Goal: Task Accomplishment & Management: Complete application form

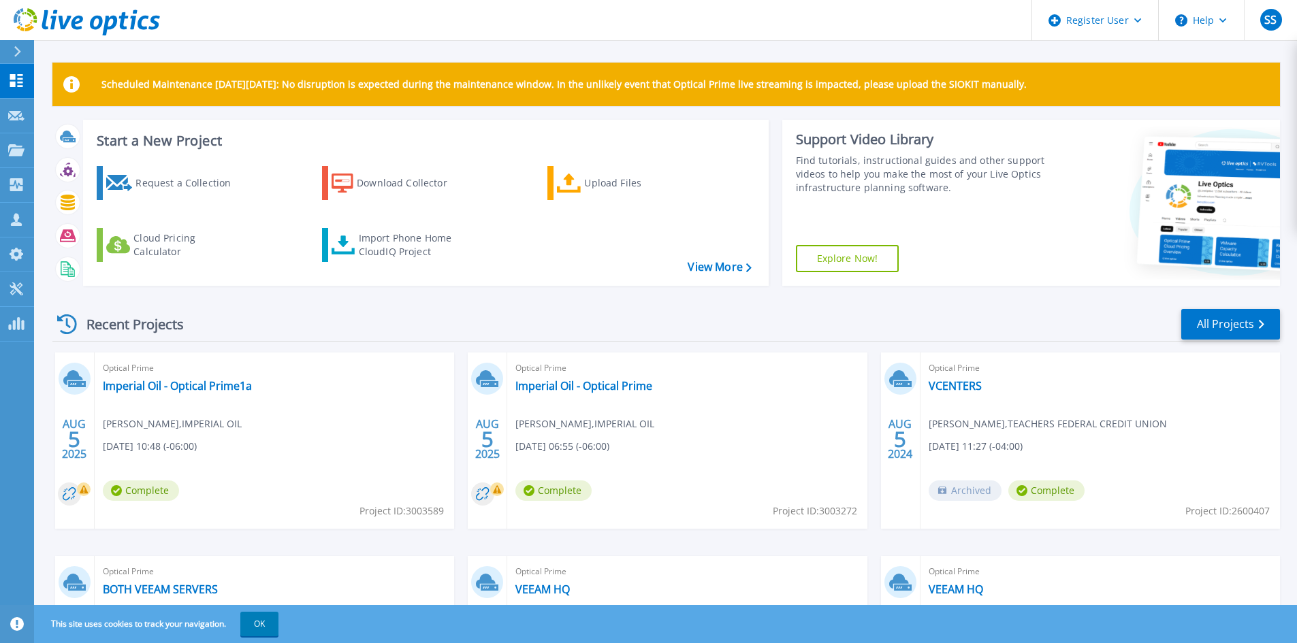
click at [18, 52] on icon at bounding box center [17, 51] width 7 height 11
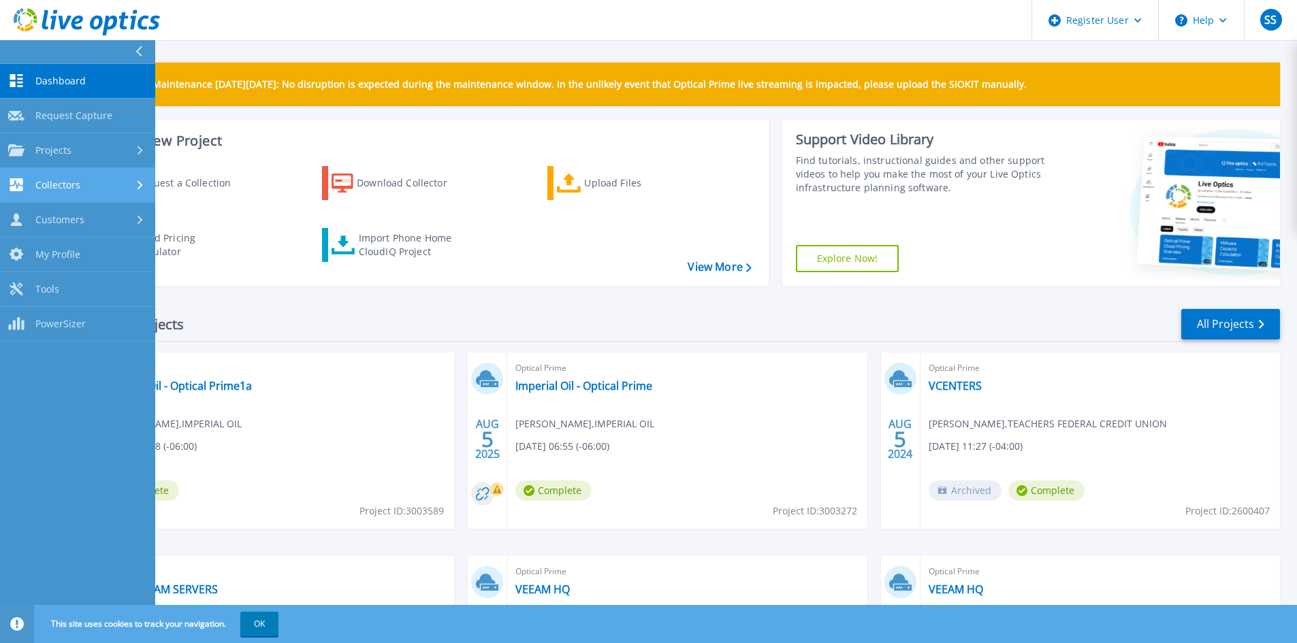
click at [56, 191] on span "Collectors" at bounding box center [57, 185] width 45 height 12
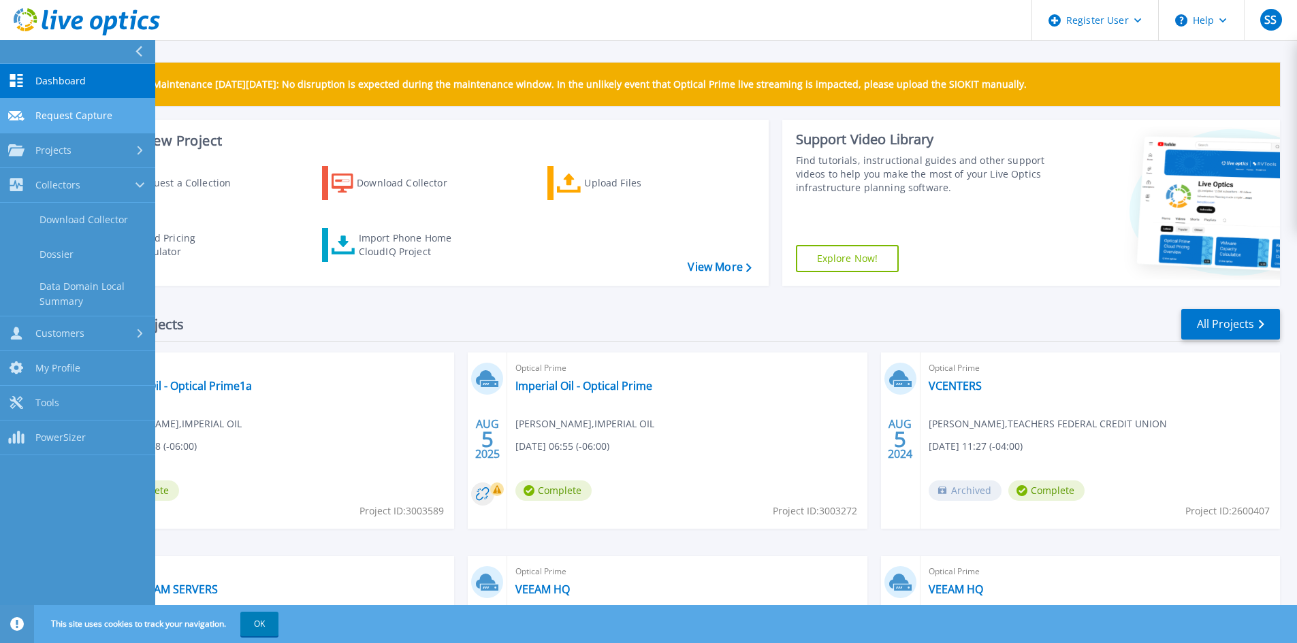
click at [94, 120] on span "Request Capture" at bounding box center [73, 116] width 77 height 12
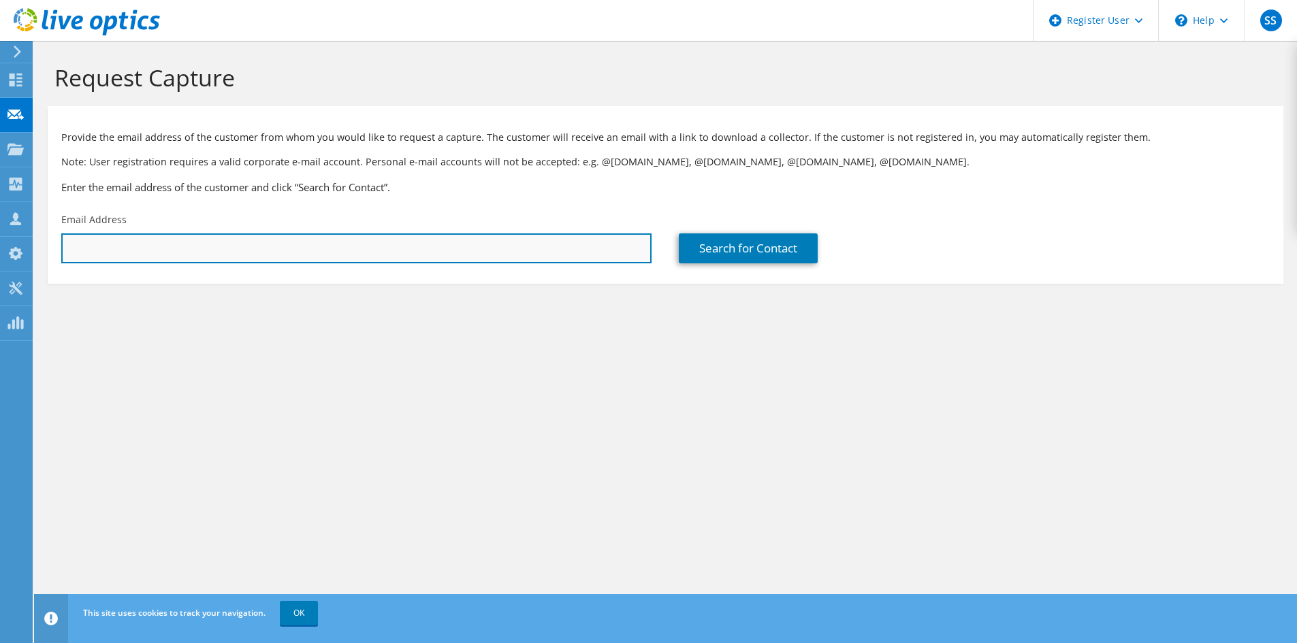
click at [353, 260] on input "text" at bounding box center [356, 248] width 590 height 30
click at [200, 259] on input "text" at bounding box center [356, 248] width 590 height 30
type input "fabian"
click at [144, 256] on input "fabian" at bounding box center [356, 248] width 590 height 30
drag, startPoint x: 145, startPoint y: 253, endPoint x: -44, endPoint y: 248, distance: 189.3
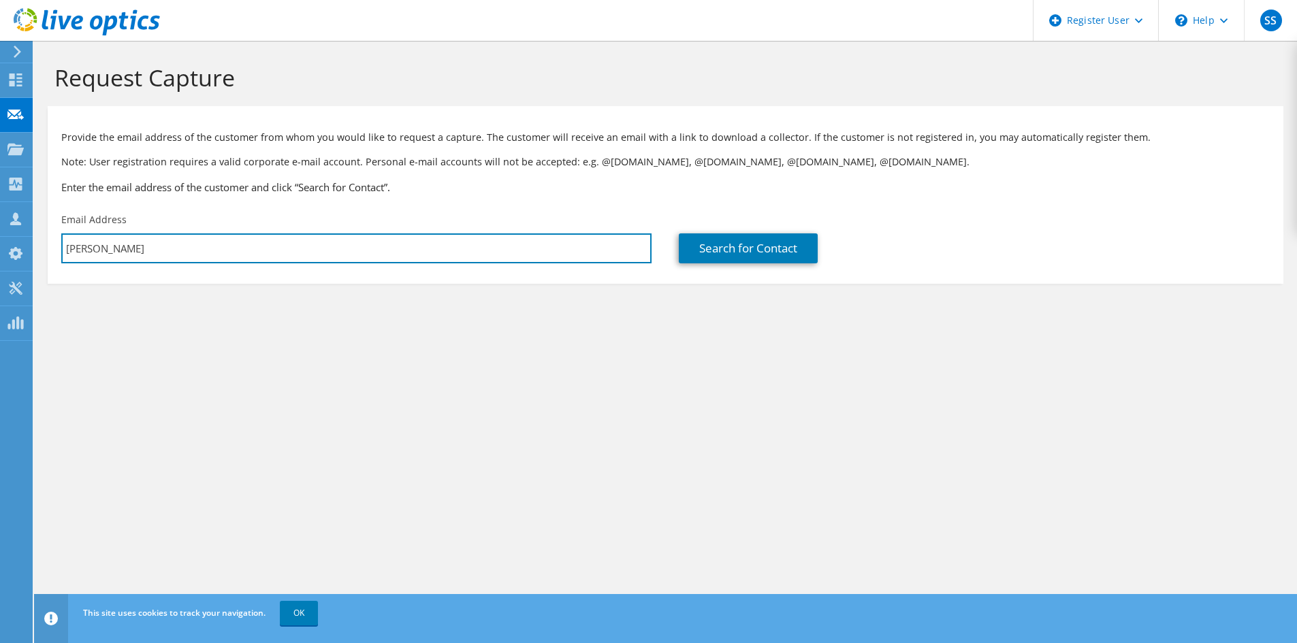
click at [0, 248] on html "SS Dell User Shrishti Shetty Shrishti.Shetty@dell.com Dell My Profile Log Out \…" at bounding box center [648, 321] width 1297 height 643
paste input "text"
click at [163, 250] on input "text" at bounding box center [356, 248] width 590 height 30
paste input "text"
click at [389, 236] on input "text" at bounding box center [356, 248] width 590 height 30
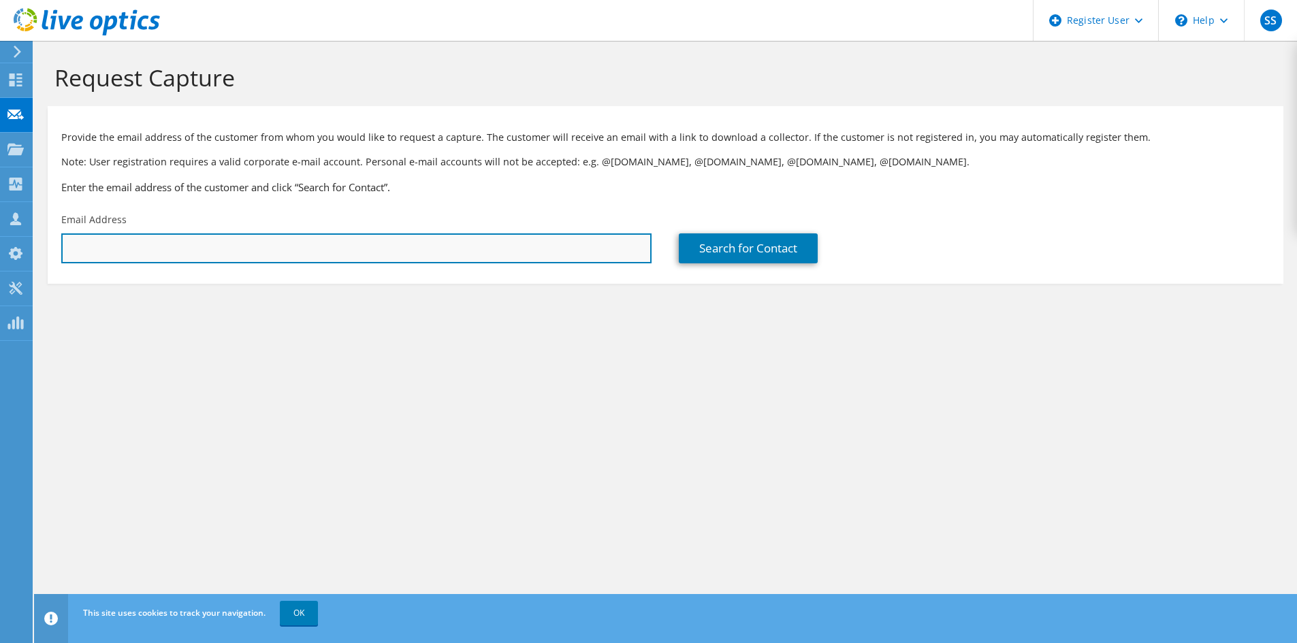
click at [304, 251] on input "text" at bounding box center [356, 248] width 590 height 30
drag, startPoint x: 277, startPoint y: 236, endPoint x: 295, endPoint y: 232, distance: 18.8
click at [277, 236] on input "text" at bounding box center [356, 248] width 590 height 30
click at [219, 251] on input "fabian" at bounding box center [356, 248] width 590 height 30
type input "[PERSON_NAME][EMAIL_ADDRESS][PERSON_NAME][DOMAIN_NAME]"
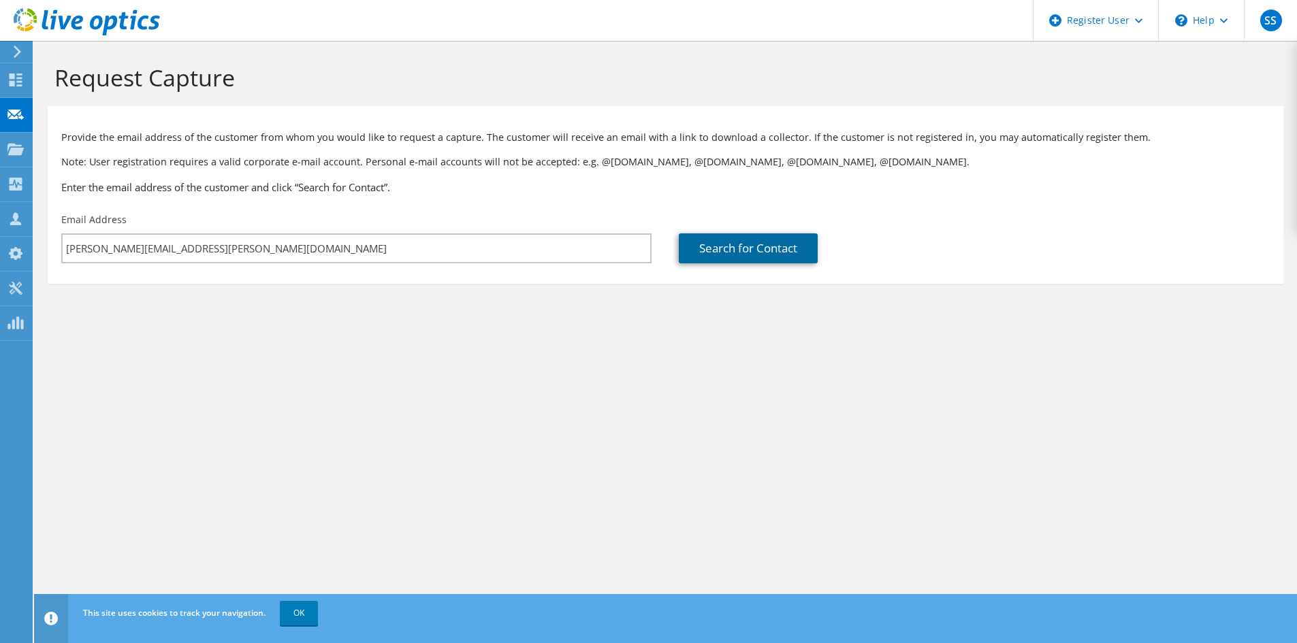
click at [706, 252] on link "Search for Contact" at bounding box center [748, 248] width 139 height 30
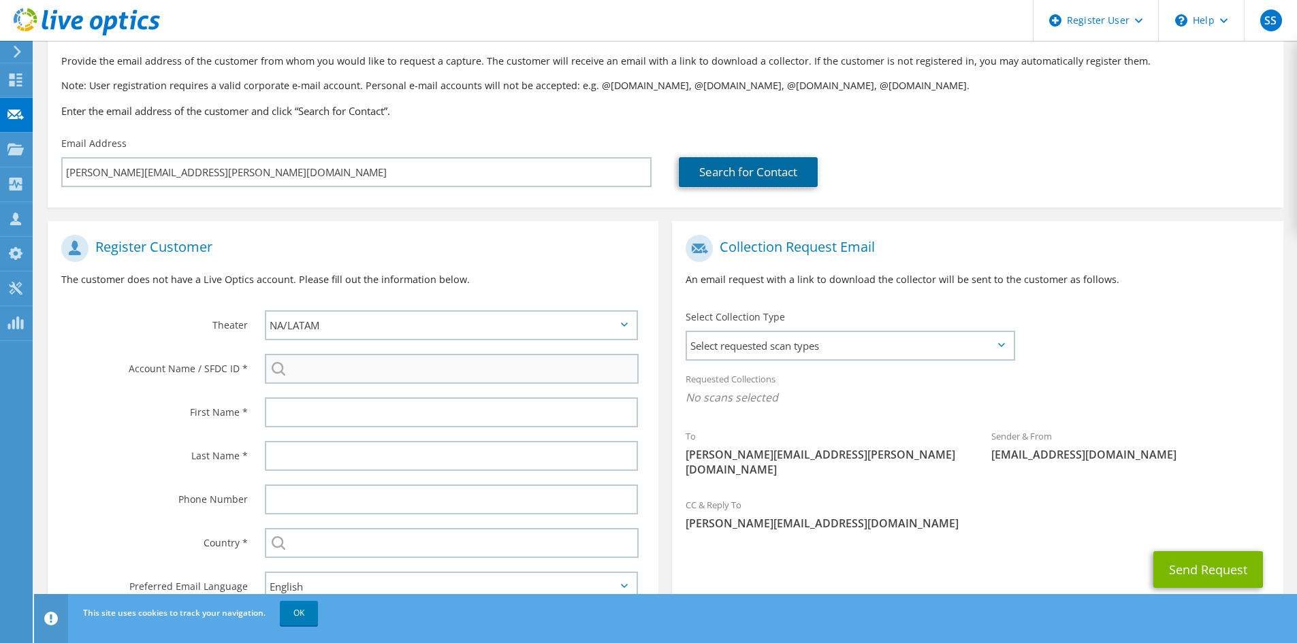
scroll to position [130, 0]
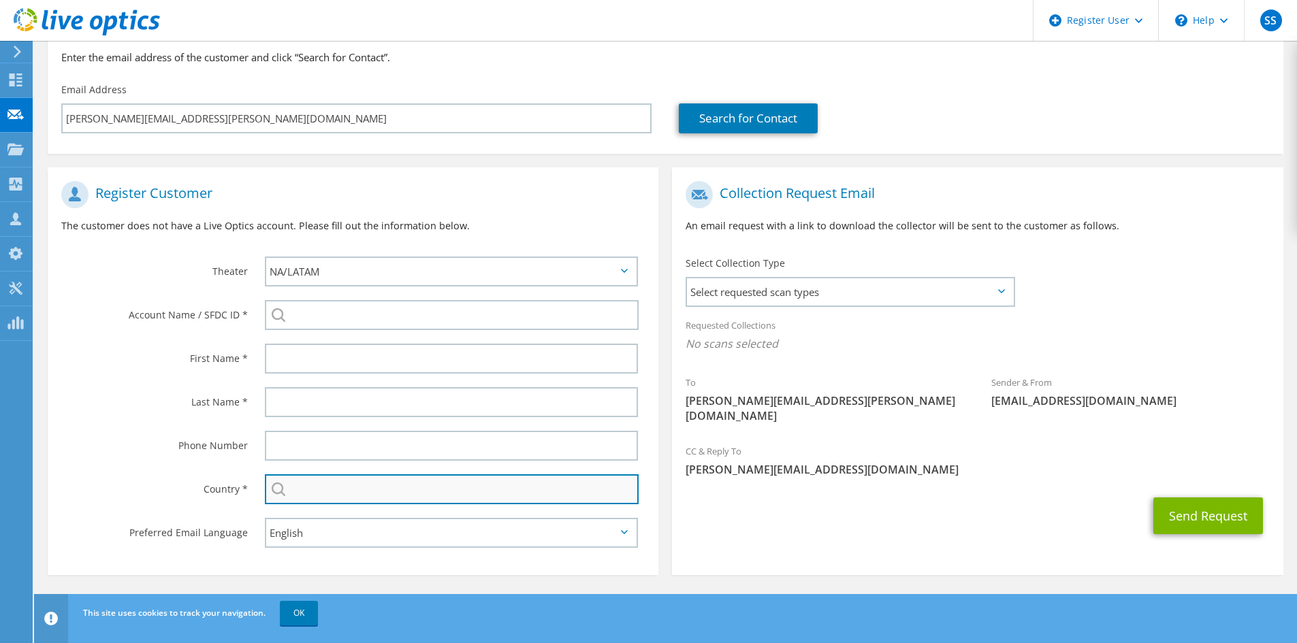
click at [373, 491] on input "text" at bounding box center [452, 489] width 374 height 30
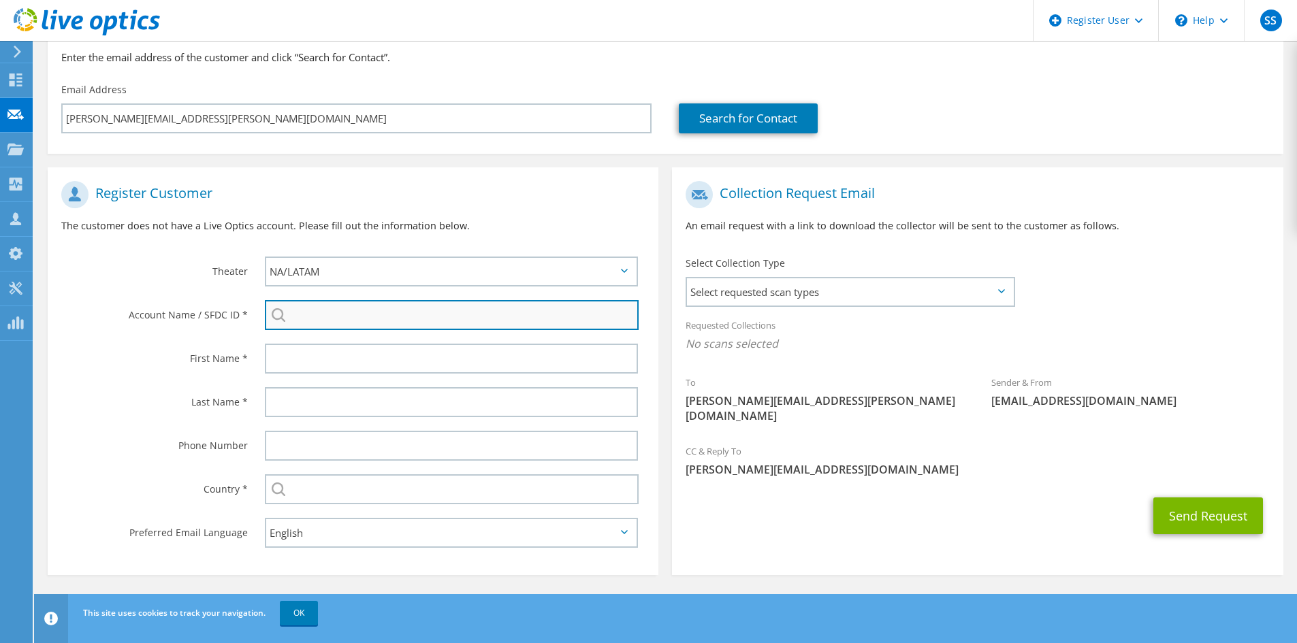
click at [317, 317] on input "search" at bounding box center [452, 315] width 374 height 30
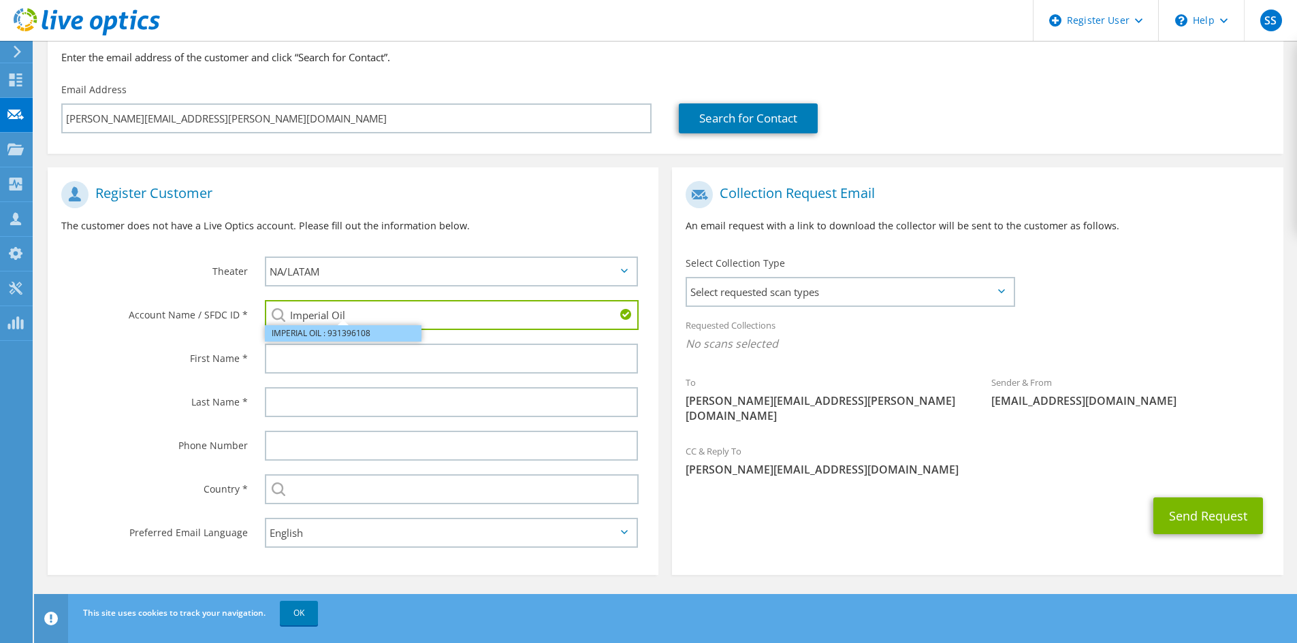
click at [368, 331] on li "IMPERIAL OIL : 931396108" at bounding box center [343, 333] width 157 height 16
type input "IMPERIAL OIL : 931396108"
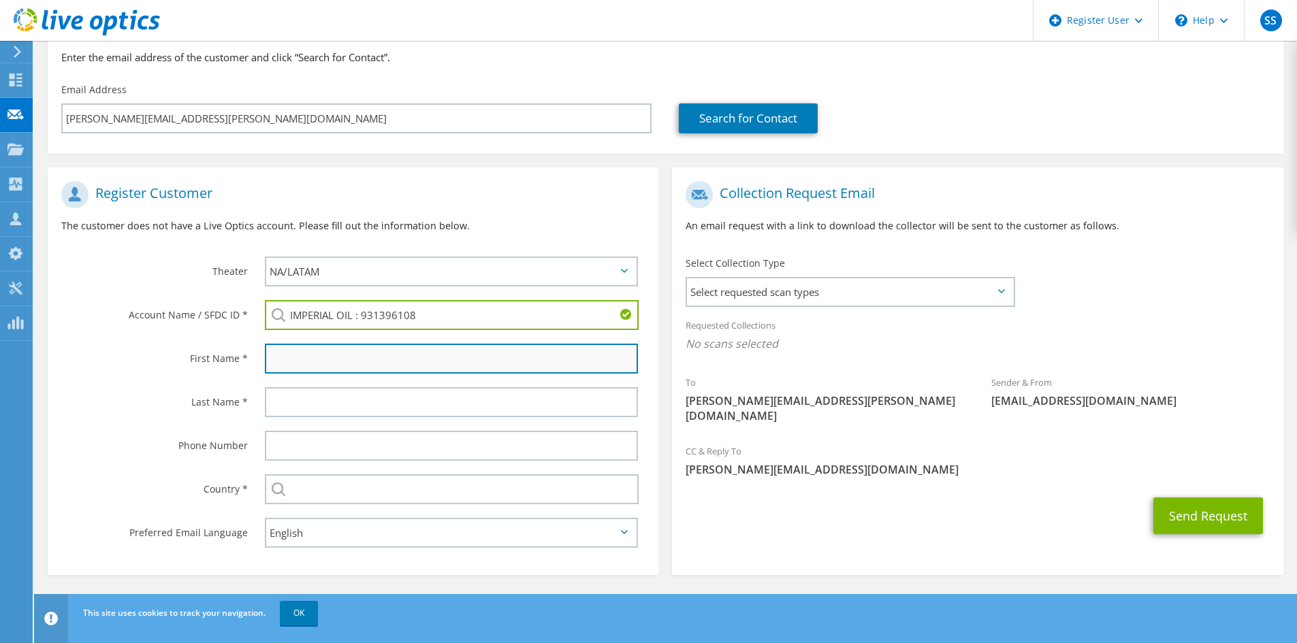
click at [332, 358] on input "text" at bounding box center [451, 359] width 373 height 30
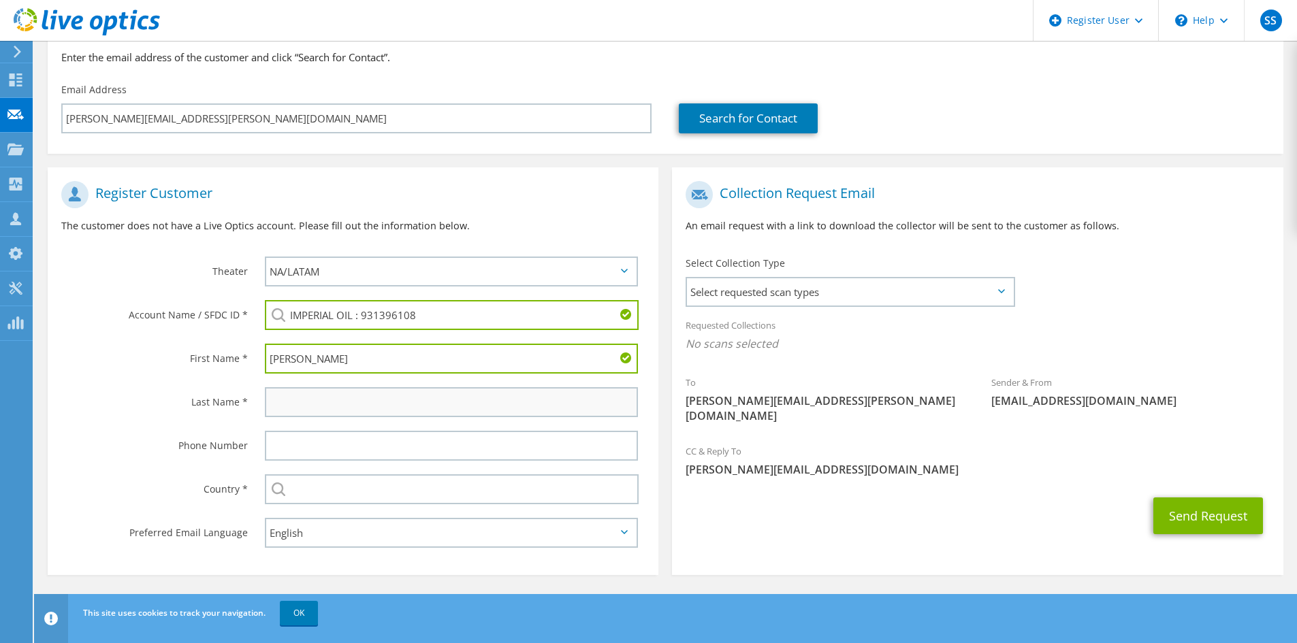
type input "Fabian"
drag, startPoint x: 272, startPoint y: 412, endPoint x: 547, endPoint y: 377, distance: 276.5
click at [272, 412] on input "text" at bounding box center [451, 402] width 373 height 30
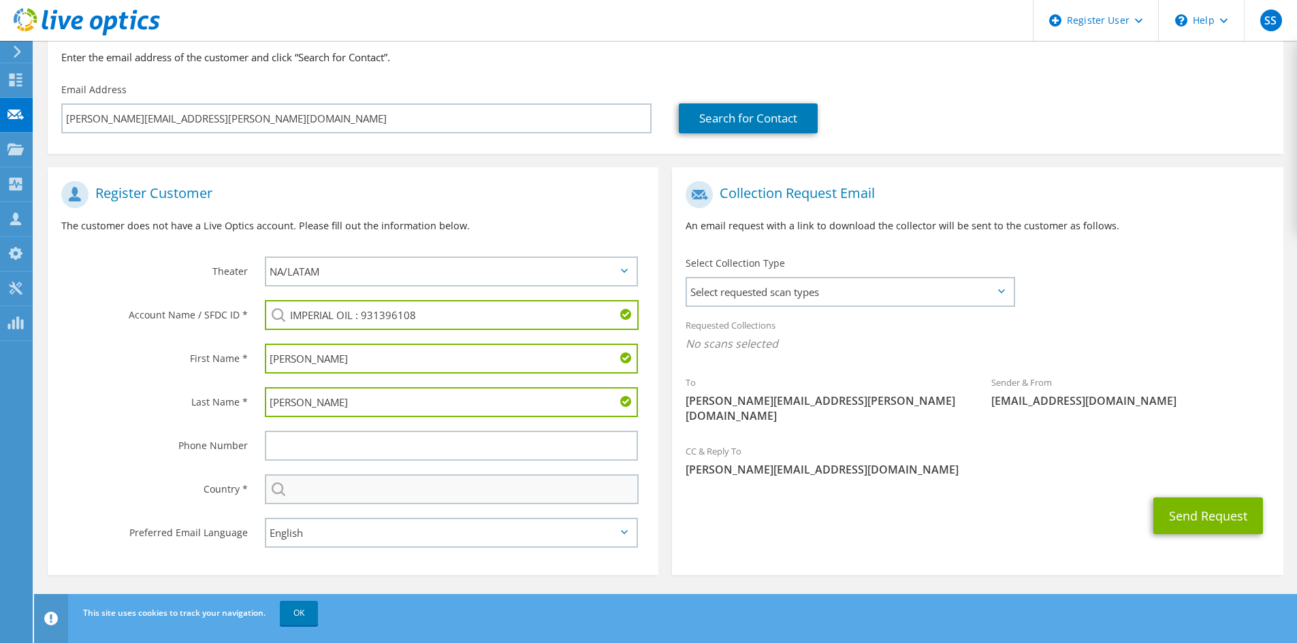
type input "Huber"
click at [356, 487] on input "text" at bounding box center [452, 489] width 374 height 30
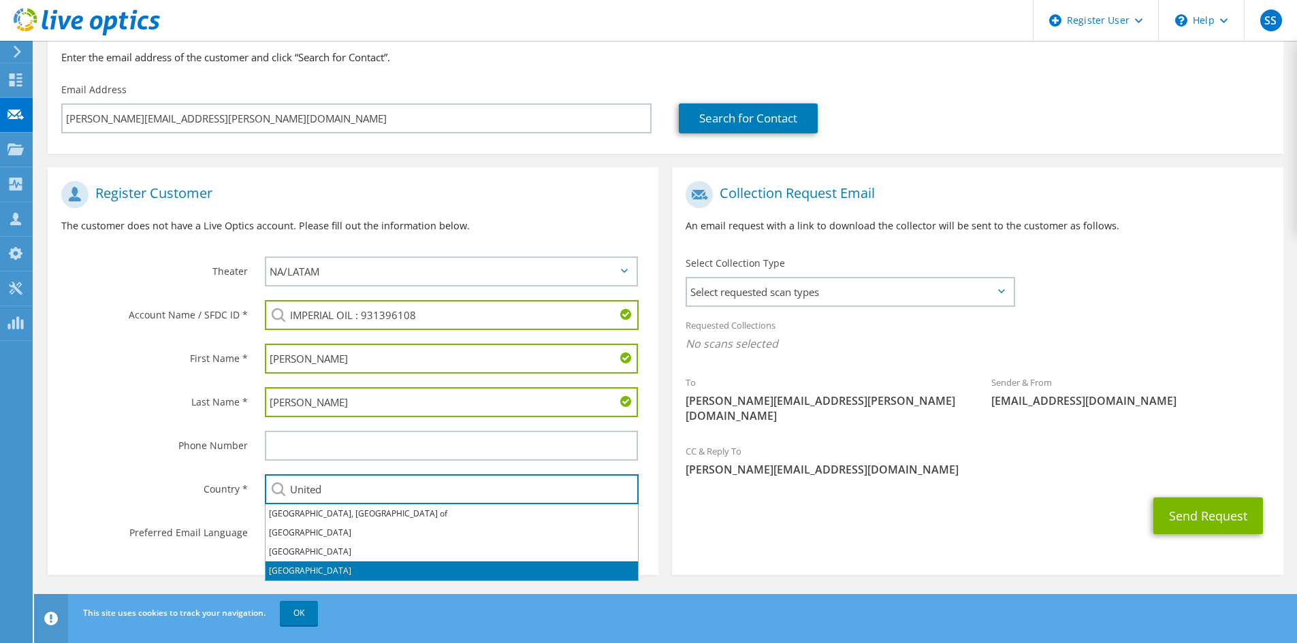
click at [326, 566] on li "United States" at bounding box center [451, 571] width 372 height 19
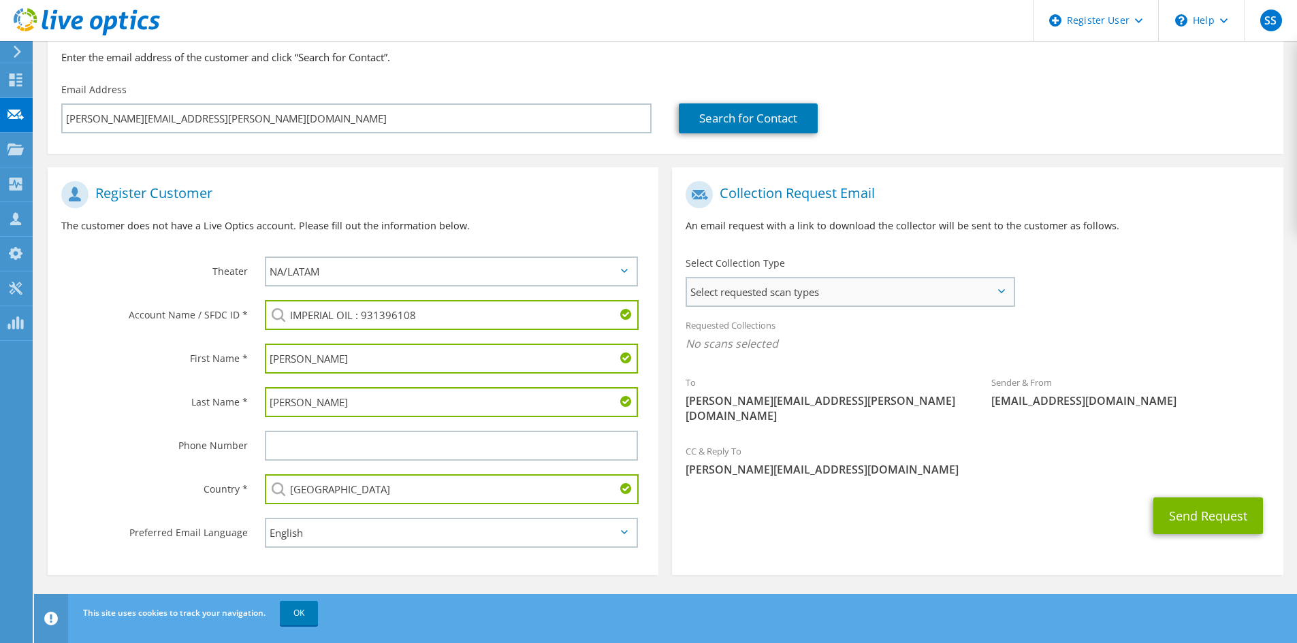
type input "United States"
click at [819, 302] on span "Select requested scan types" at bounding box center [850, 291] width 326 height 27
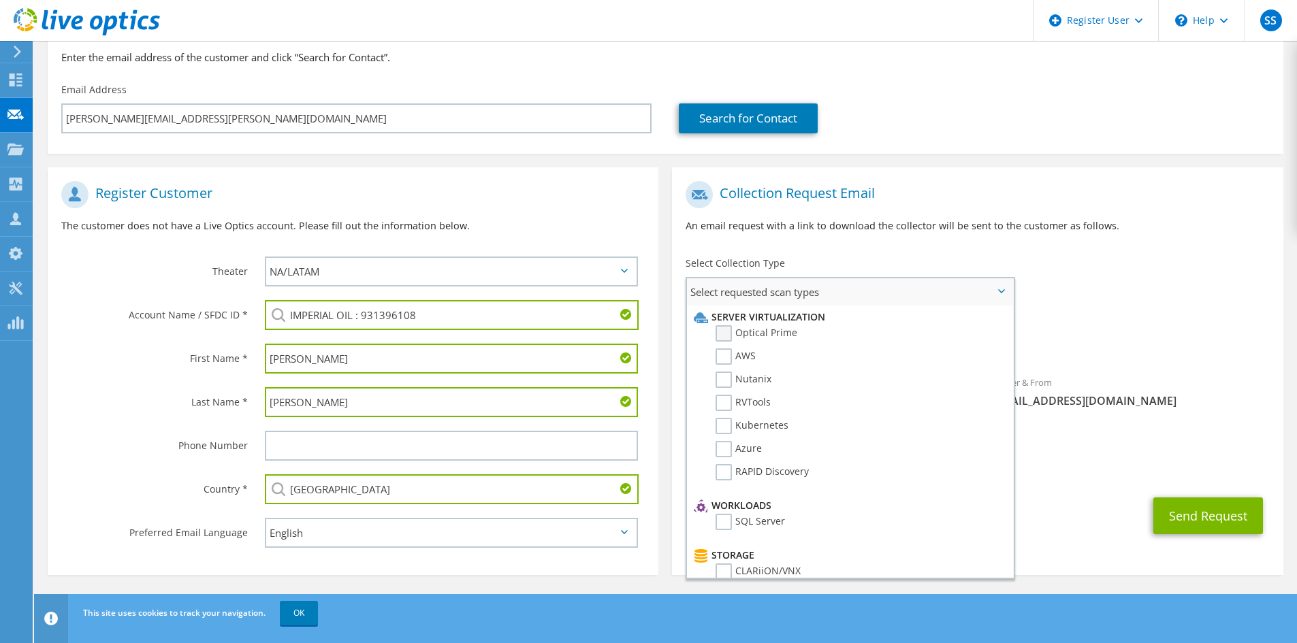
click at [729, 334] on label "Optical Prime" at bounding box center [756, 333] width 82 height 16
click at [0, 0] on input "Optical Prime" at bounding box center [0, 0] width 0 height 0
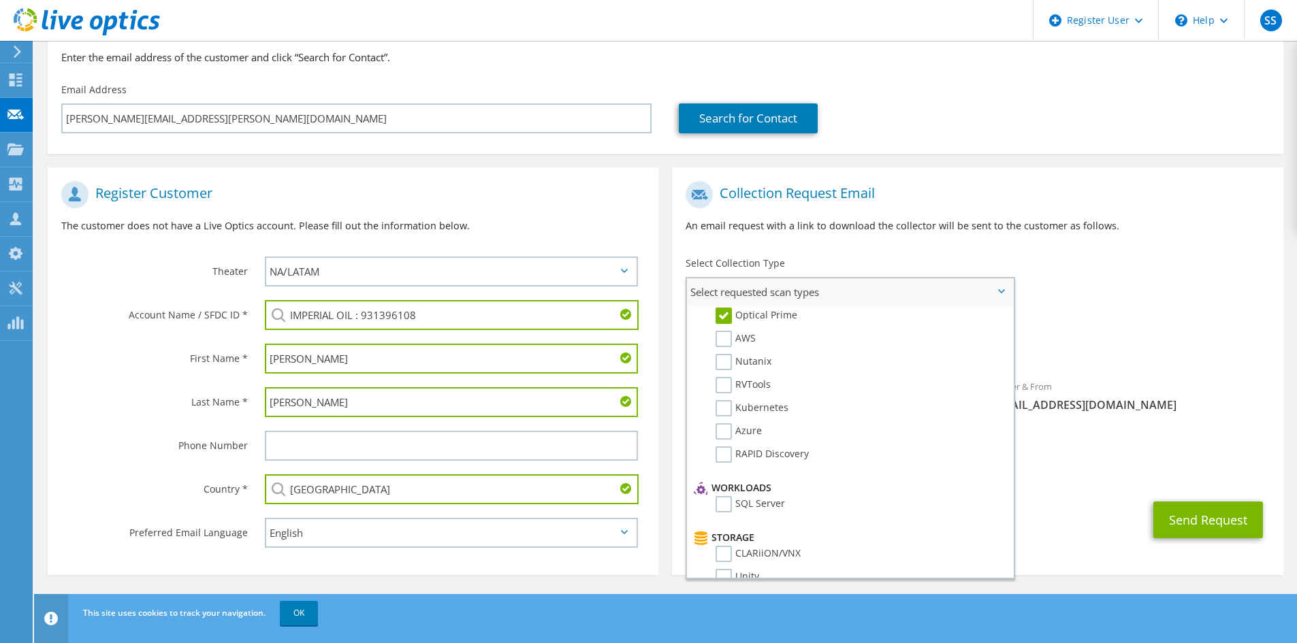
scroll to position [0, 0]
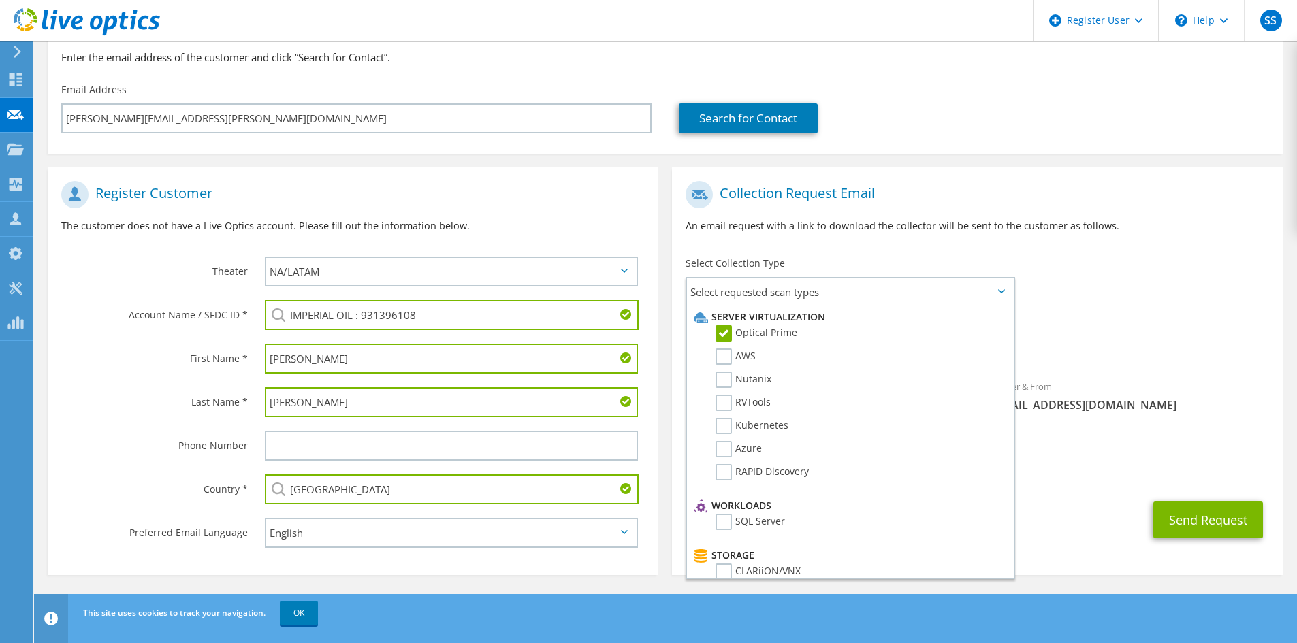
click at [852, 254] on div "Select Collection Type Select requested scan types Server Virtualization Optica…" at bounding box center [850, 280] width 356 height 61
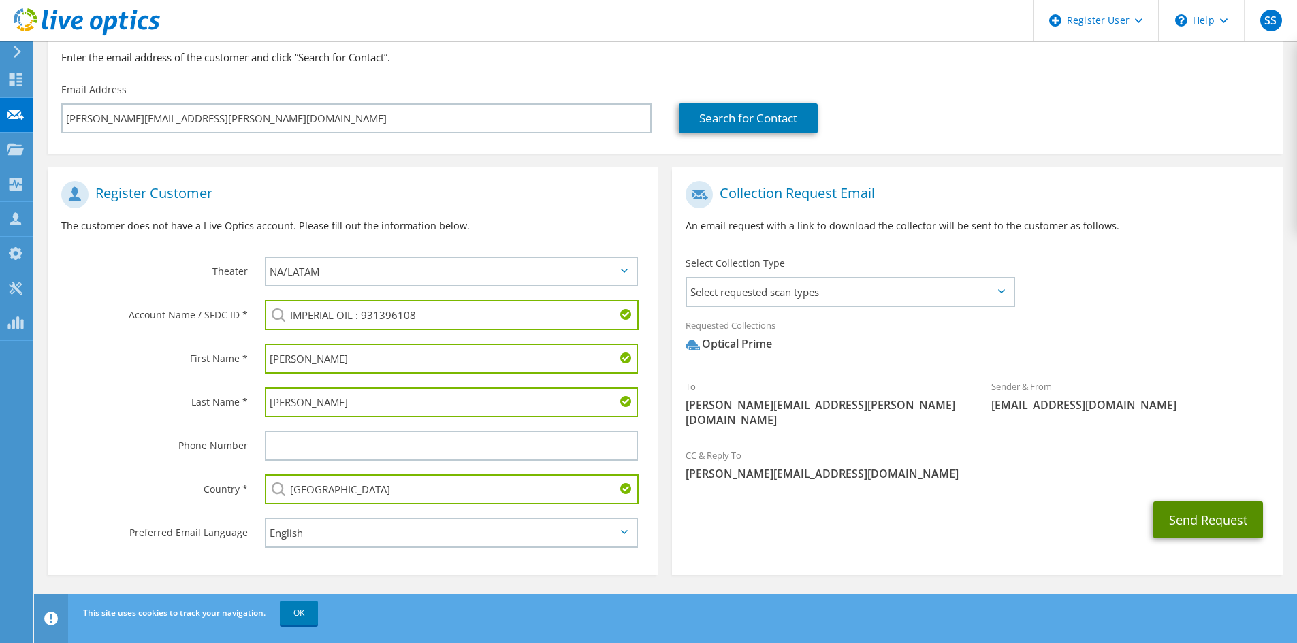
click at [1184, 502] on button "Send Request" at bounding box center [1208, 520] width 110 height 37
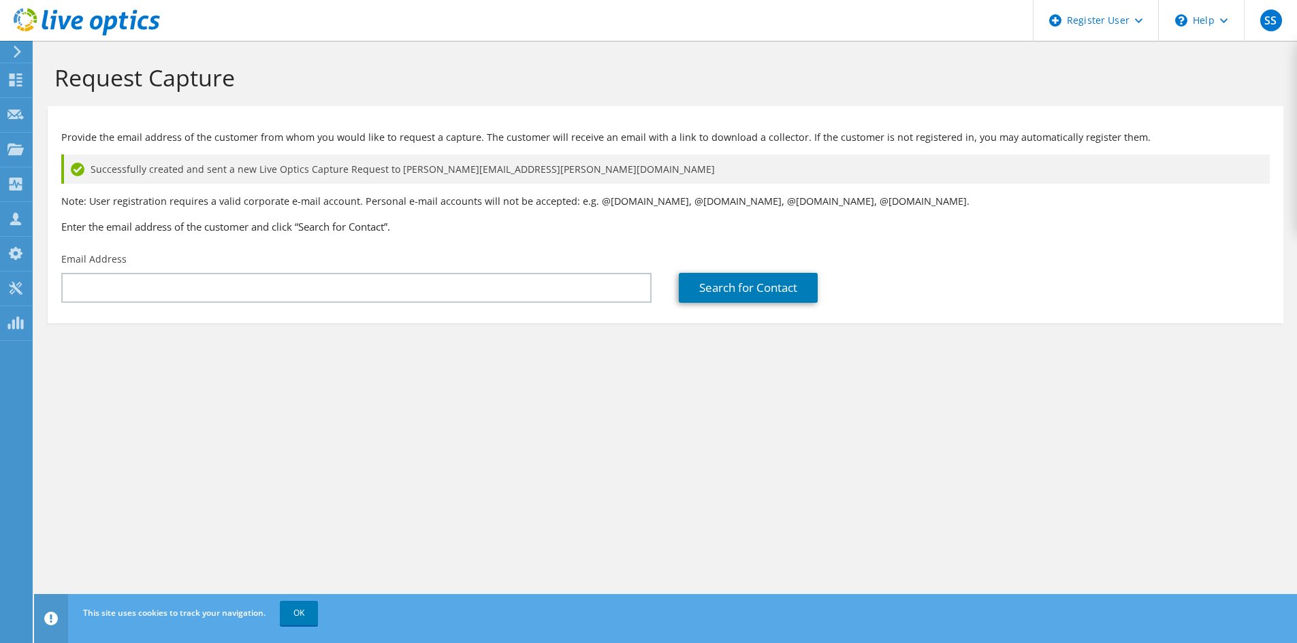
drag, startPoint x: 24, startPoint y: 46, endPoint x: 39, endPoint y: 54, distance: 17.7
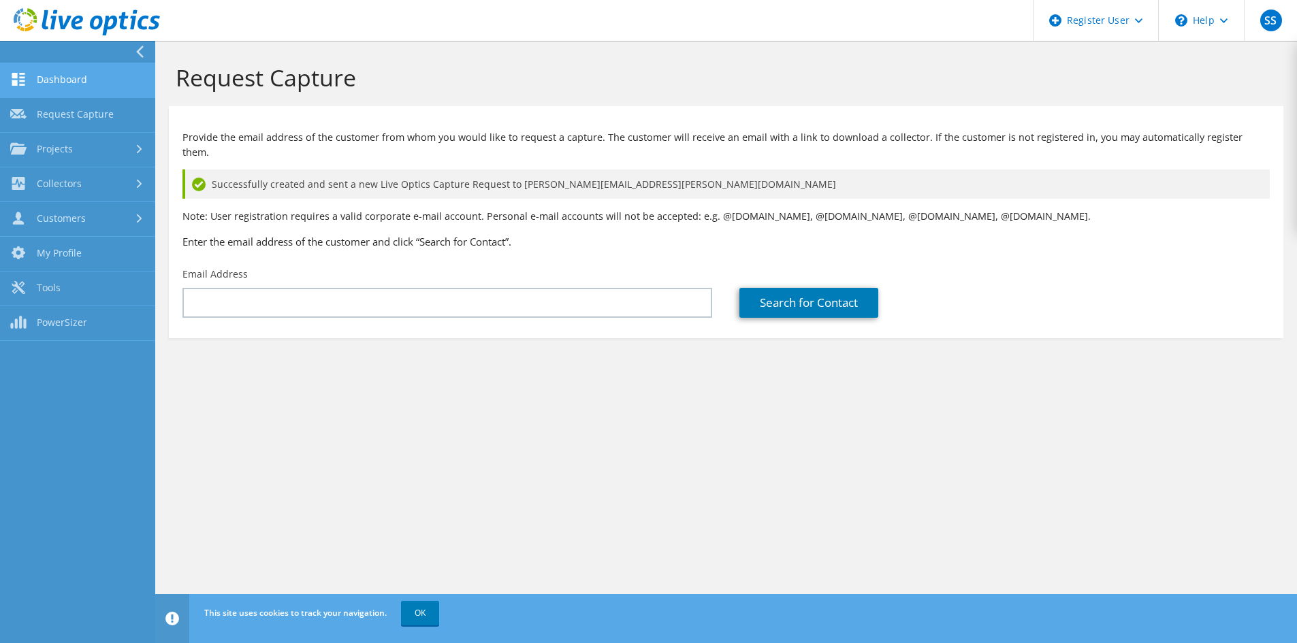
click at [57, 88] on link "Dashboard" at bounding box center [77, 80] width 155 height 35
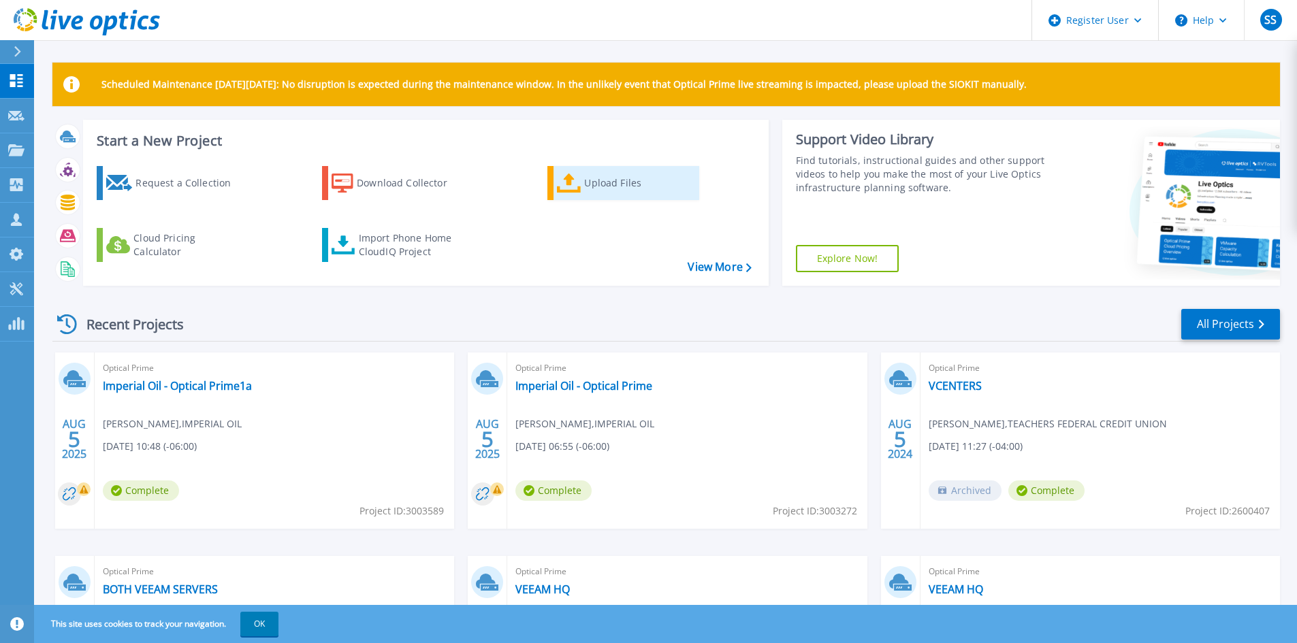
click at [585, 172] on div "Upload Files" at bounding box center [638, 182] width 109 height 27
click at [16, 73] on link "Dashboard Dashboard" at bounding box center [17, 81] width 34 height 35
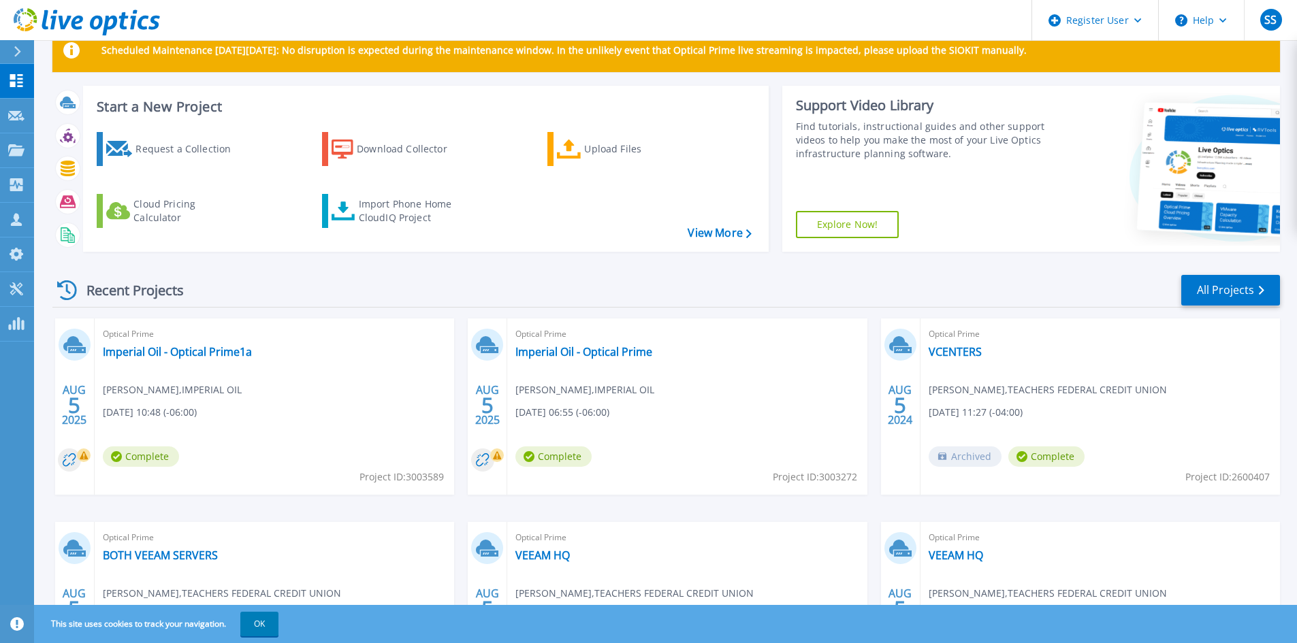
scroll to position [68, 0]
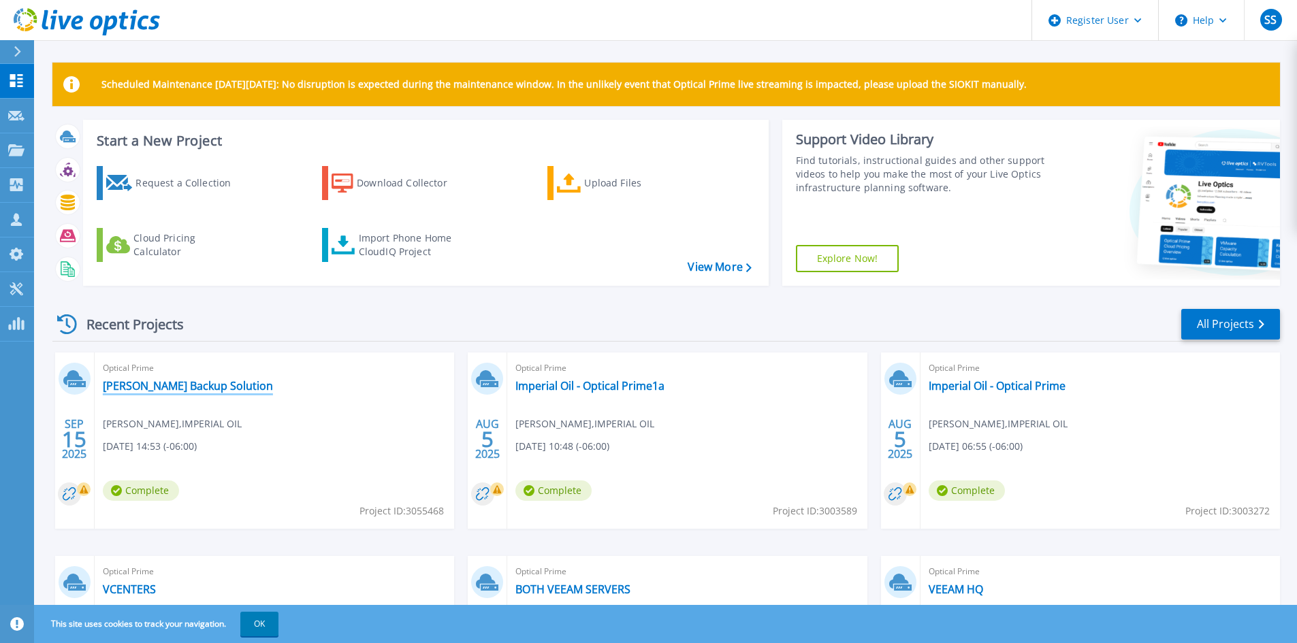
click at [155, 383] on link "[PERSON_NAME] Backup Solution" at bounding box center [188, 386] width 170 height 14
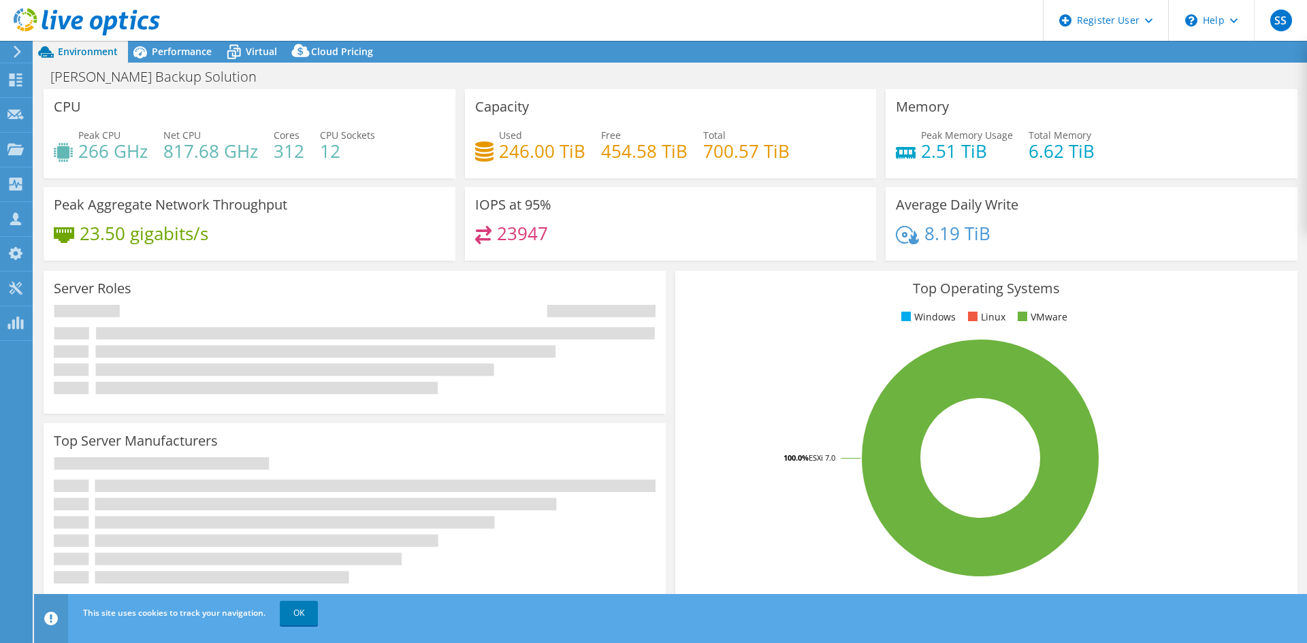
select select "USD"
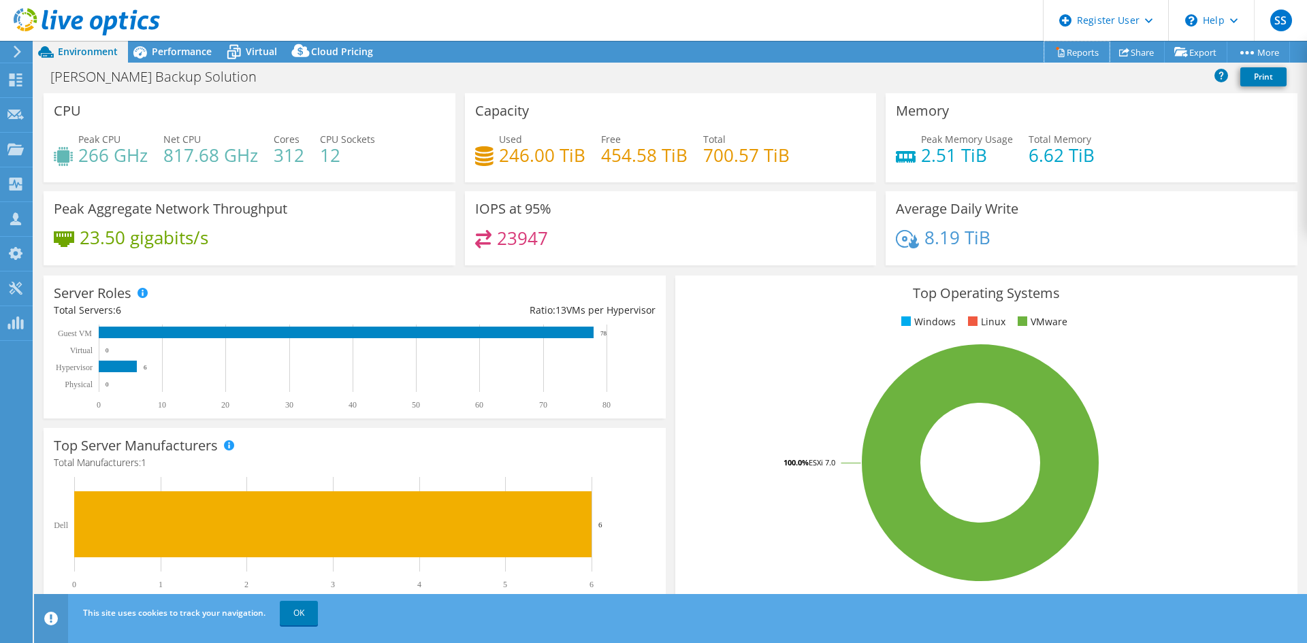
click at [1055, 52] on icon at bounding box center [1060, 52] width 10 height 10
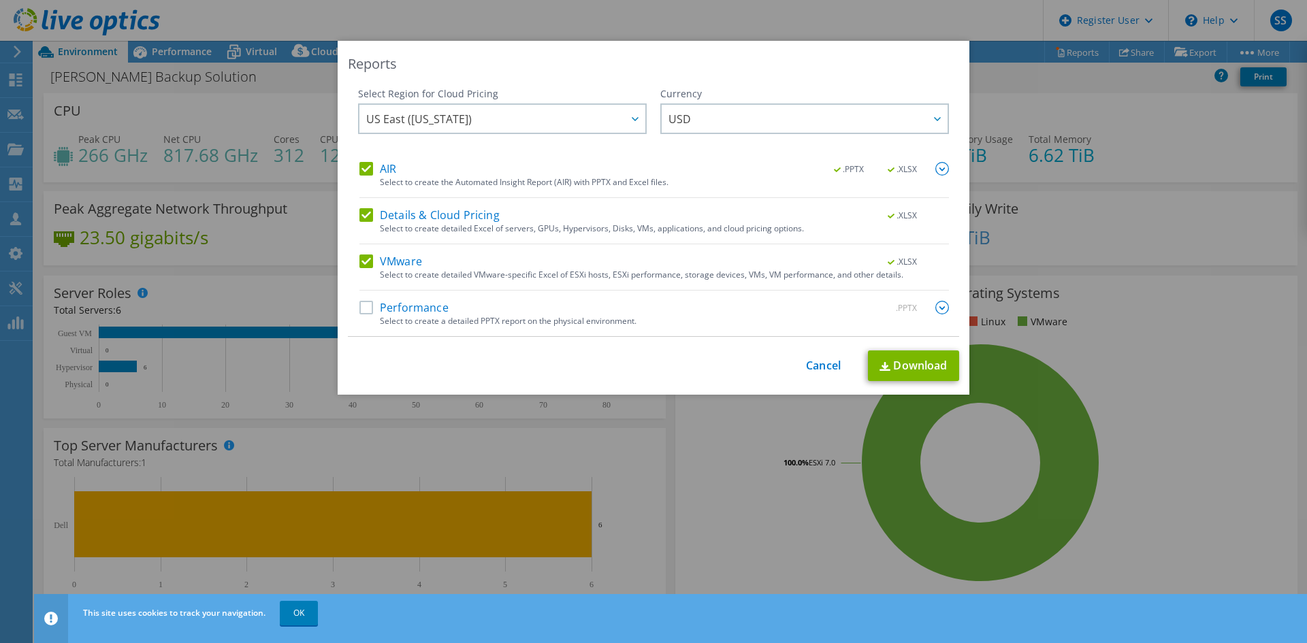
click at [361, 308] on label "Performance" at bounding box center [403, 308] width 89 height 14
click at [0, 0] on input "Performance" at bounding box center [0, 0] width 0 height 0
